Goal: Task Accomplishment & Management: Use online tool/utility

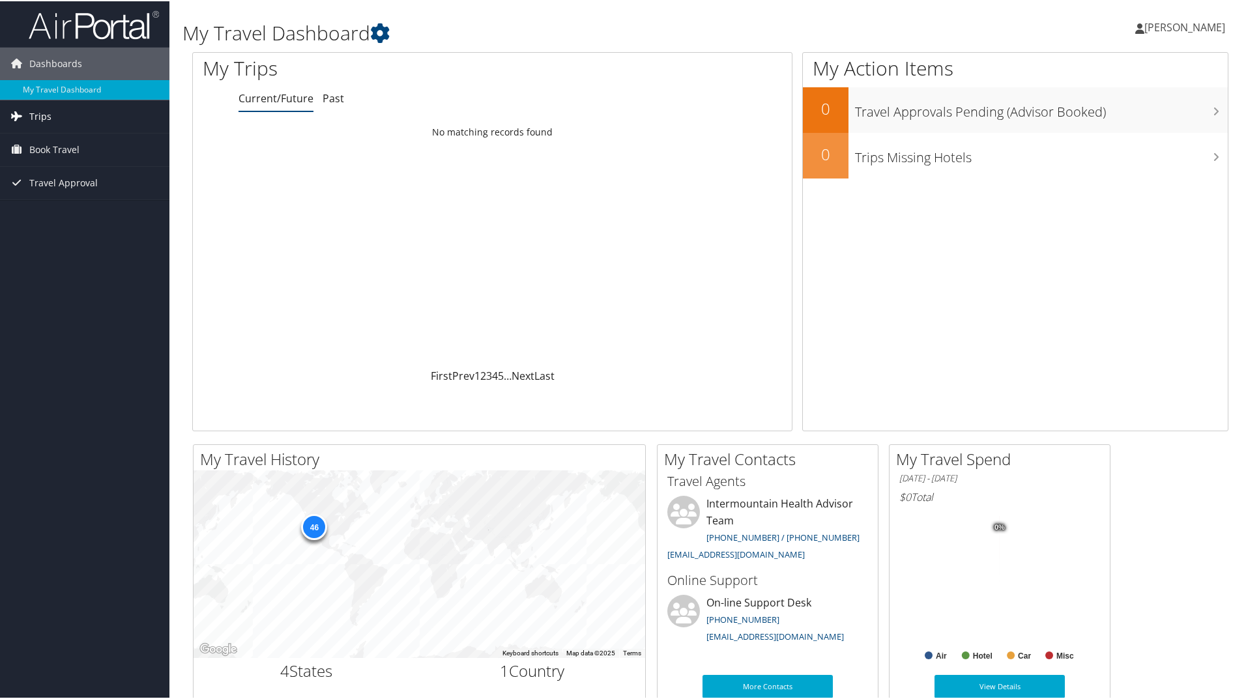
click at [61, 110] on link "Trips" at bounding box center [84, 115] width 169 height 33
click at [47, 145] on link "Current/Future Trips" at bounding box center [84, 142] width 169 height 20
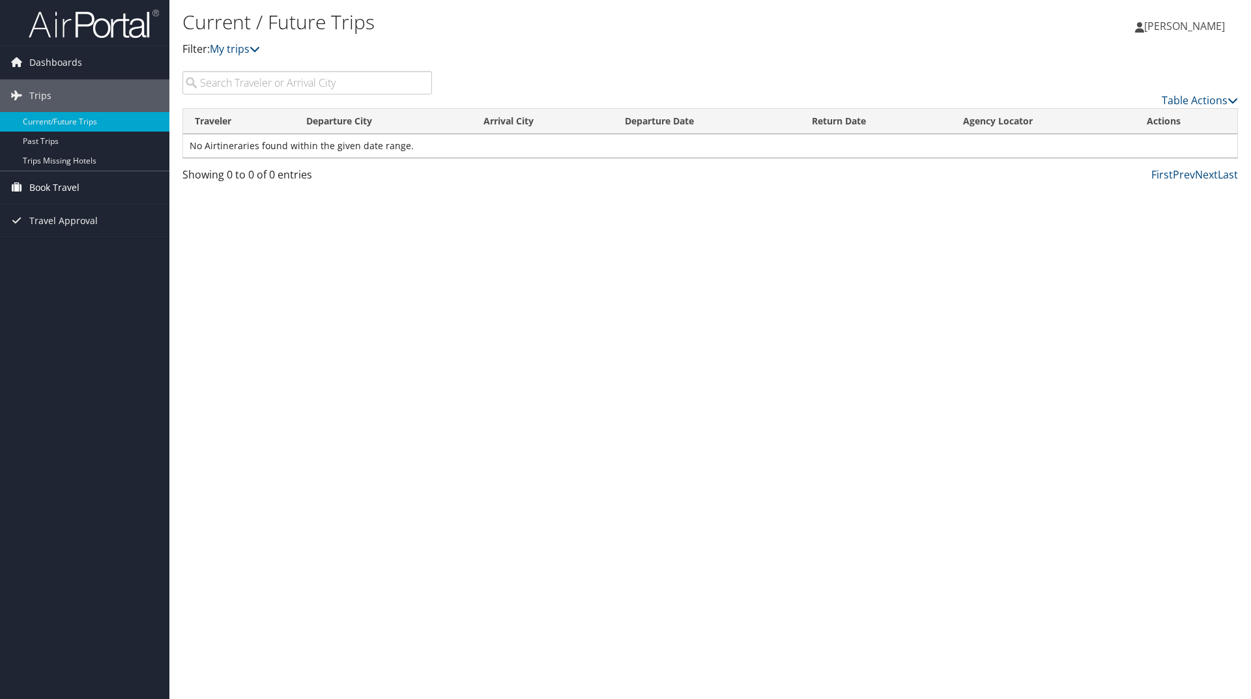
click at [44, 190] on span "Book Travel" at bounding box center [54, 187] width 50 height 33
click at [52, 252] on link "Book/Manage Online Trips" at bounding box center [84, 253] width 169 height 20
